Goal: Transaction & Acquisition: Download file/media

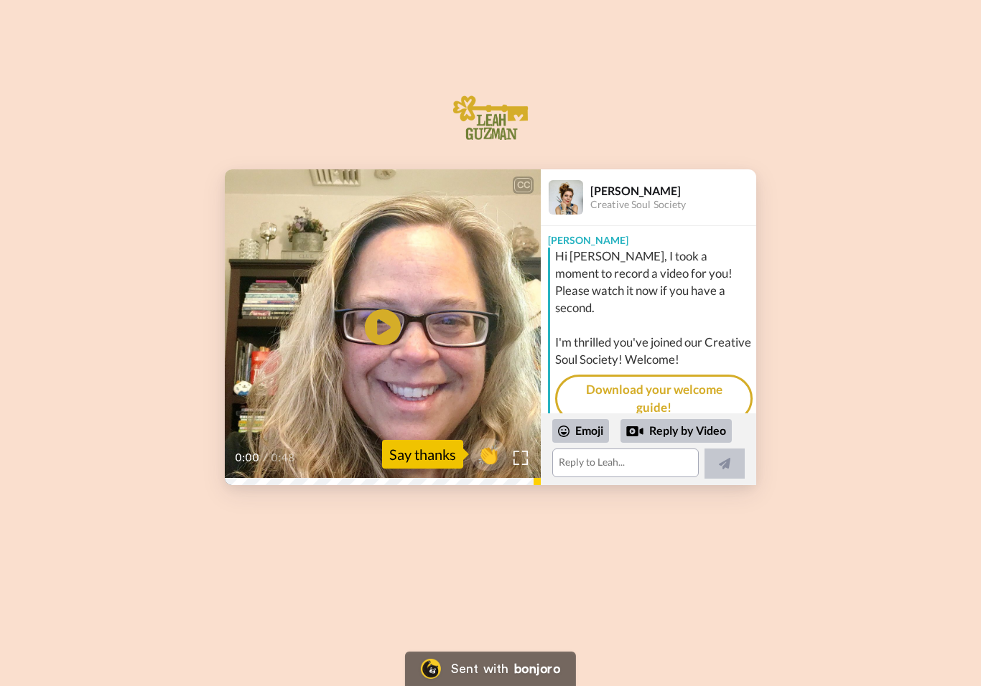
click at [706, 375] on link "Download your welcome guide!" at bounding box center [653, 399] width 197 height 48
click at [719, 375] on link "Download your welcome guide!" at bounding box center [653, 399] width 197 height 48
click at [702, 375] on link "Download your welcome guide!" at bounding box center [653, 399] width 197 height 48
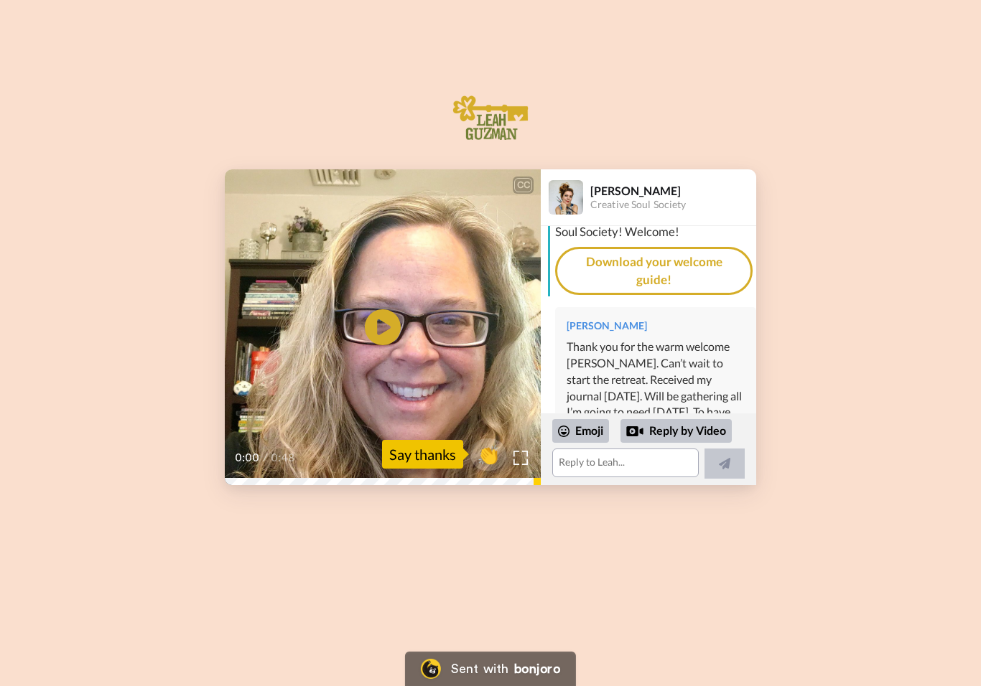
scroll to position [126, 0]
click at [711, 257] on link "Download your welcome guide!" at bounding box center [653, 272] width 197 height 48
